Goal: Information Seeking & Learning: Compare options

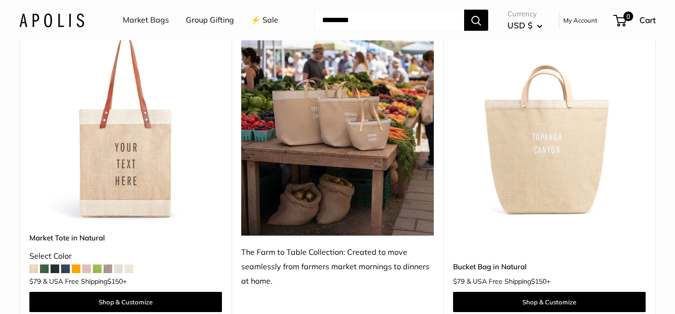
scroll to position [493, 0]
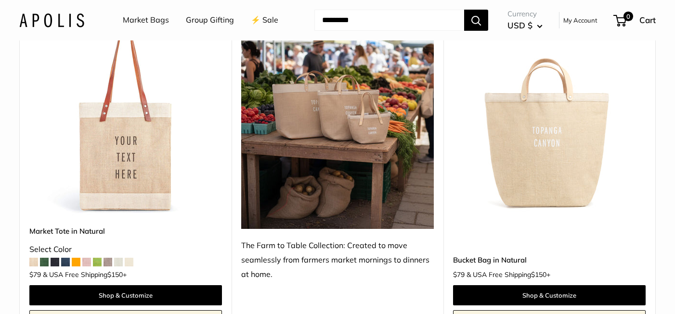
click at [0, 0] on img at bounding box center [0, 0] width 0 height 0
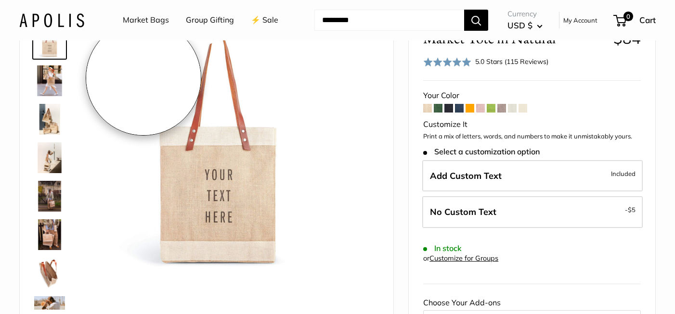
scroll to position [67, 0]
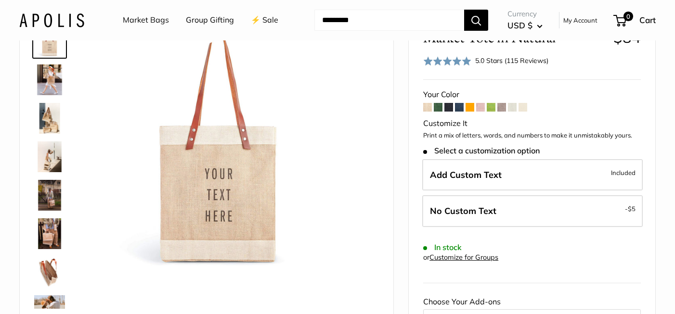
click at [46, 77] on img at bounding box center [49, 80] width 31 height 31
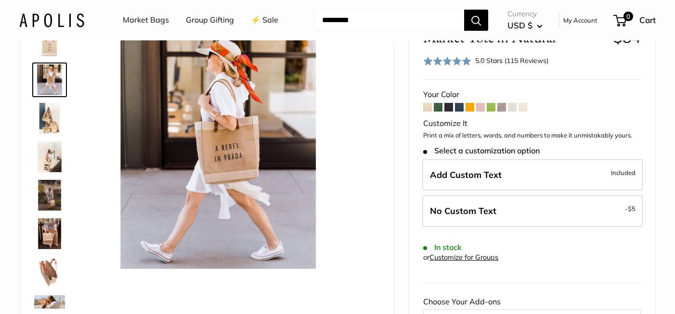
click at [48, 122] on img at bounding box center [49, 118] width 31 height 31
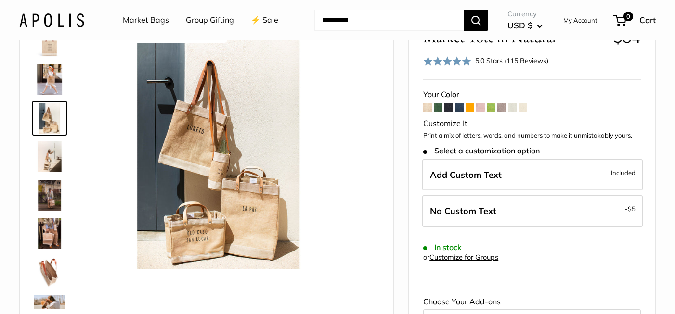
click at [47, 161] on img at bounding box center [49, 157] width 31 height 31
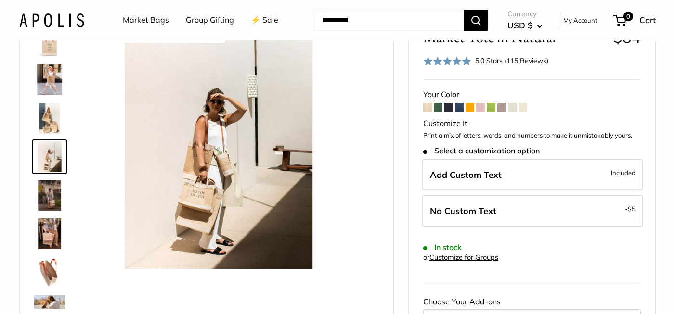
click at [48, 199] on img at bounding box center [49, 195] width 31 height 31
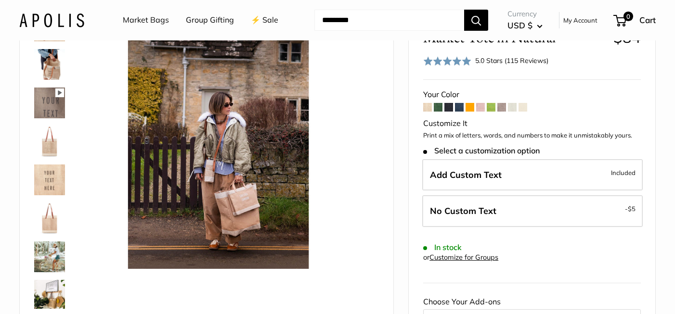
scroll to position [408, 0]
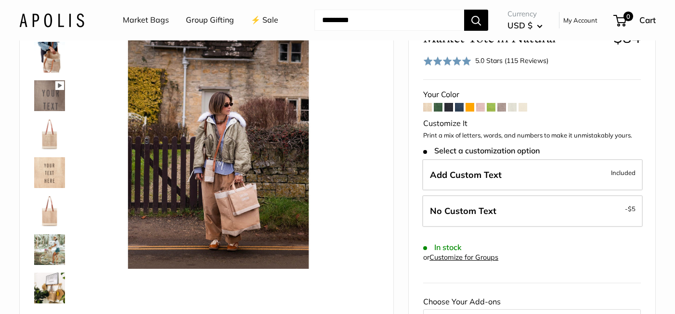
click at [52, 228] on link at bounding box center [49, 211] width 35 height 35
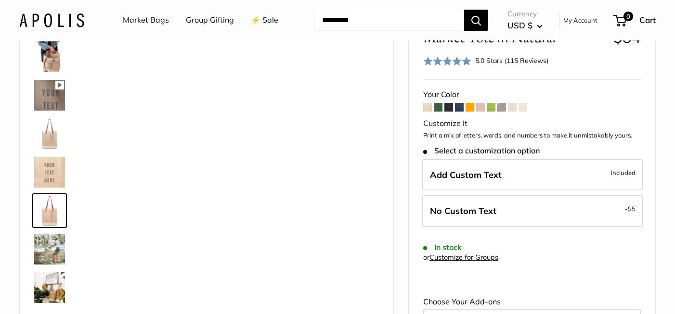
click at [50, 209] on img at bounding box center [49, 210] width 31 height 31
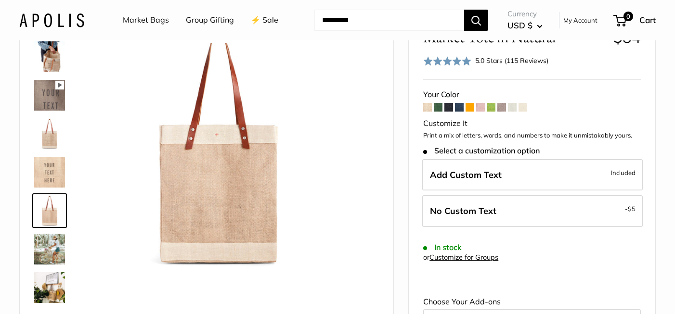
click at [487, 107] on span at bounding box center [491, 107] width 9 height 9
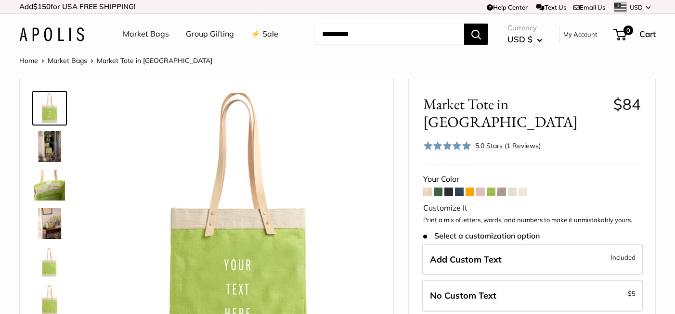
click at [514, 188] on span at bounding box center [512, 192] width 9 height 9
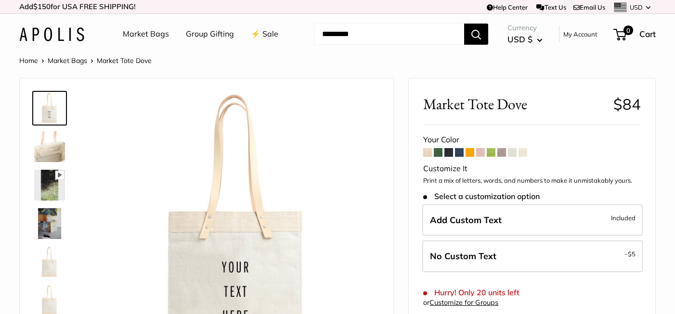
click at [525, 155] on span at bounding box center [522, 152] width 9 height 9
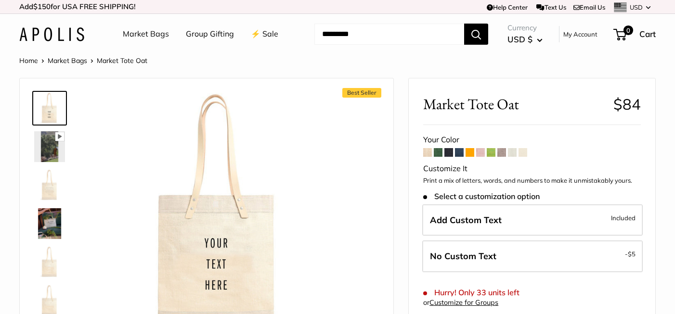
click at [262, 34] on link "⚡️ Sale" at bounding box center [264, 34] width 27 height 14
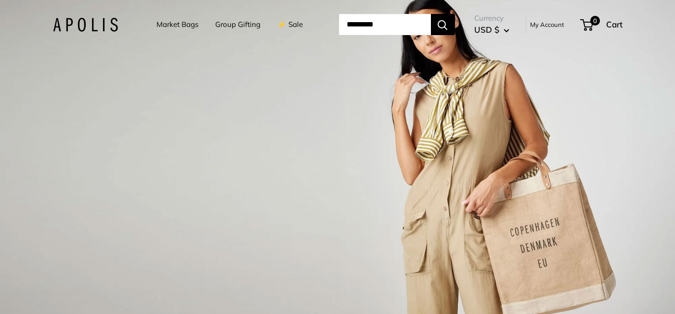
click at [173, 24] on link "Market Bags" at bounding box center [177, 24] width 42 height 13
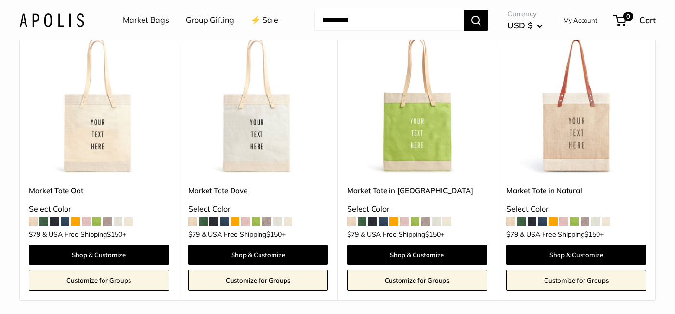
scroll to position [5638, 0]
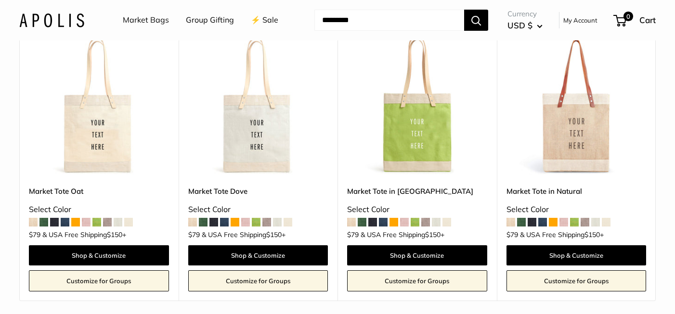
click at [425, 224] on span at bounding box center [425, 222] width 9 height 9
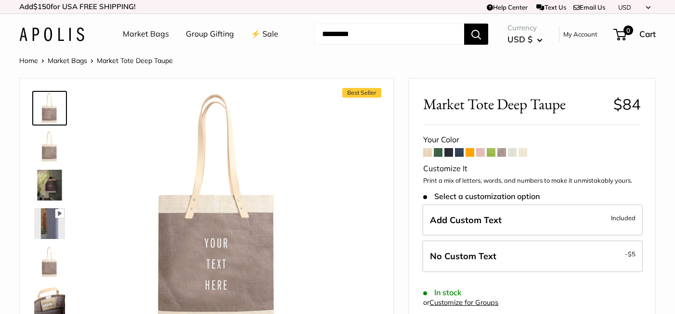
click at [460, 153] on span at bounding box center [459, 152] width 9 height 9
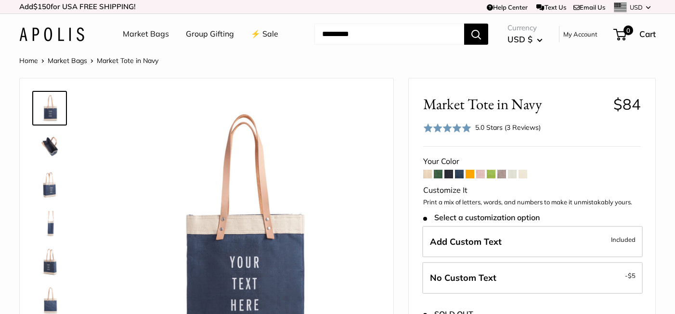
click at [452, 176] on span at bounding box center [448, 174] width 9 height 9
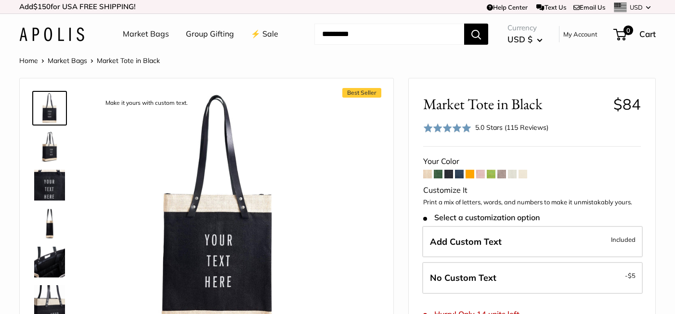
click at [511, 174] on span at bounding box center [512, 174] width 9 height 9
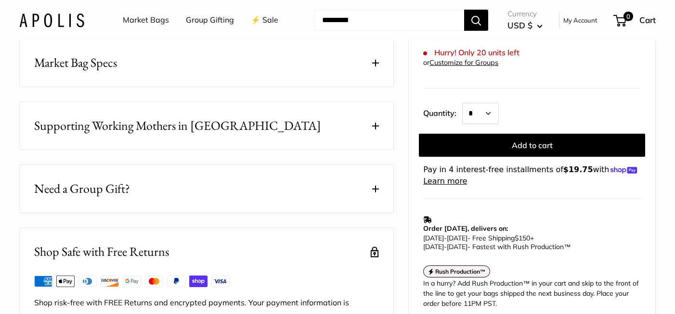
scroll to position [58, 0]
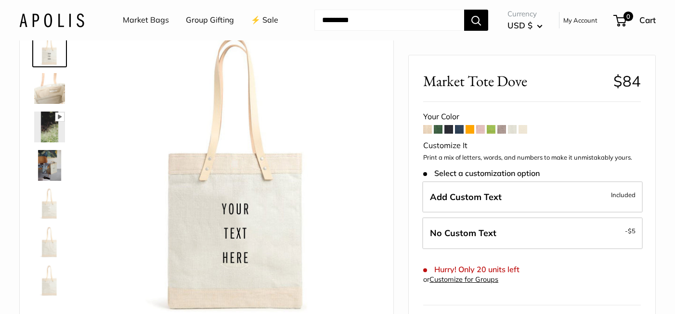
click at [429, 130] on span at bounding box center [427, 129] width 9 height 9
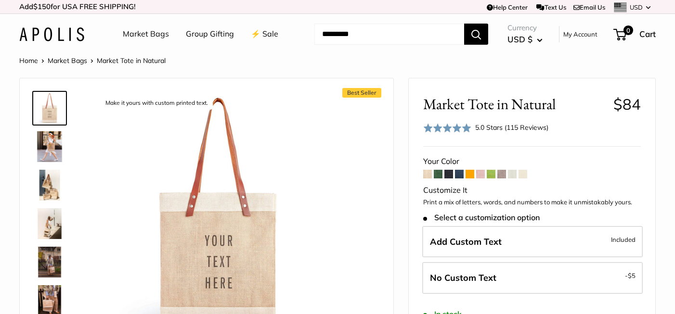
click at [503, 174] on span at bounding box center [501, 174] width 9 height 9
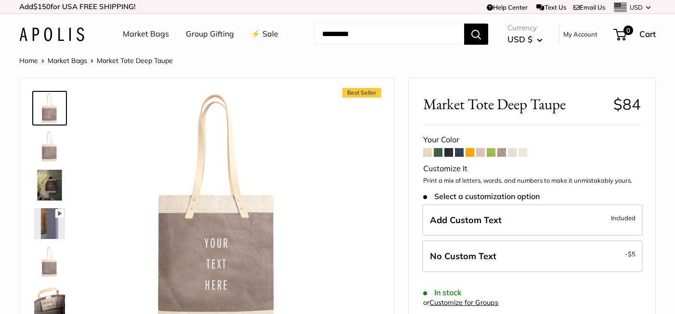
click at [260, 35] on link "⚡️ Sale" at bounding box center [264, 34] width 27 height 14
